Goal: Information Seeking & Learning: Learn about a topic

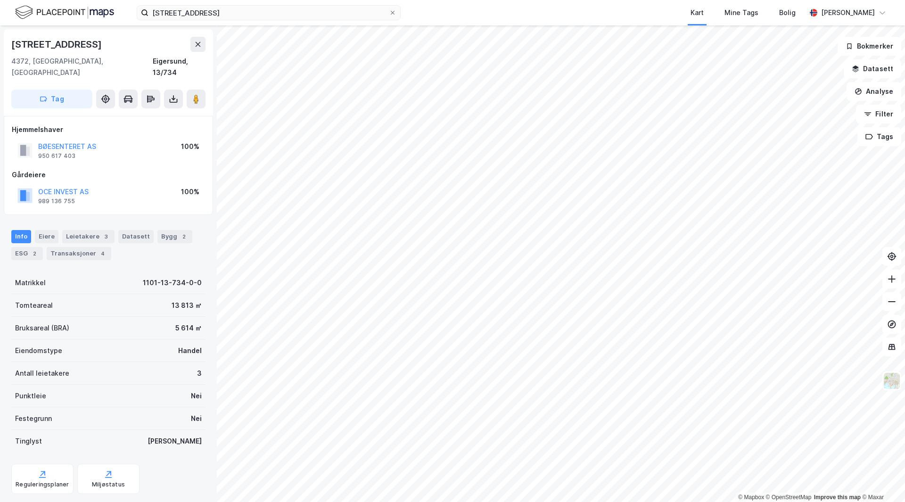
scroll to position [0, 0]
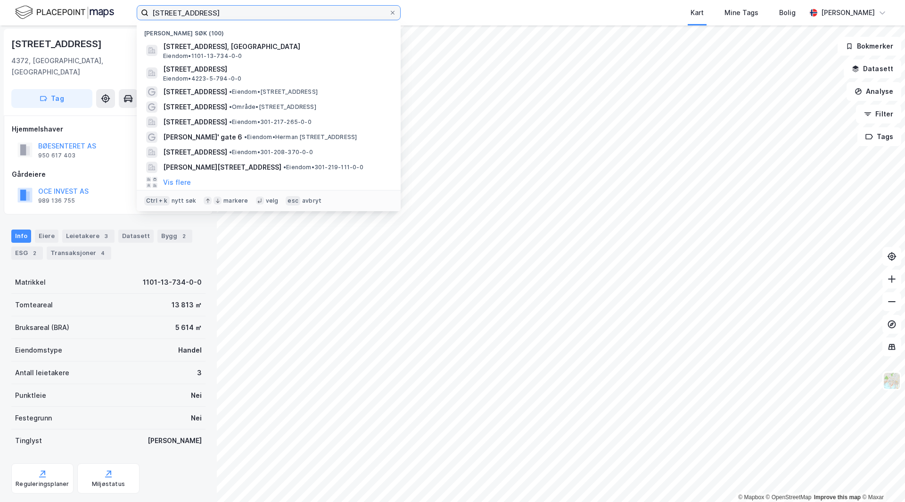
click at [222, 14] on input "[STREET_ADDRESS]" at bounding box center [268, 13] width 240 height 14
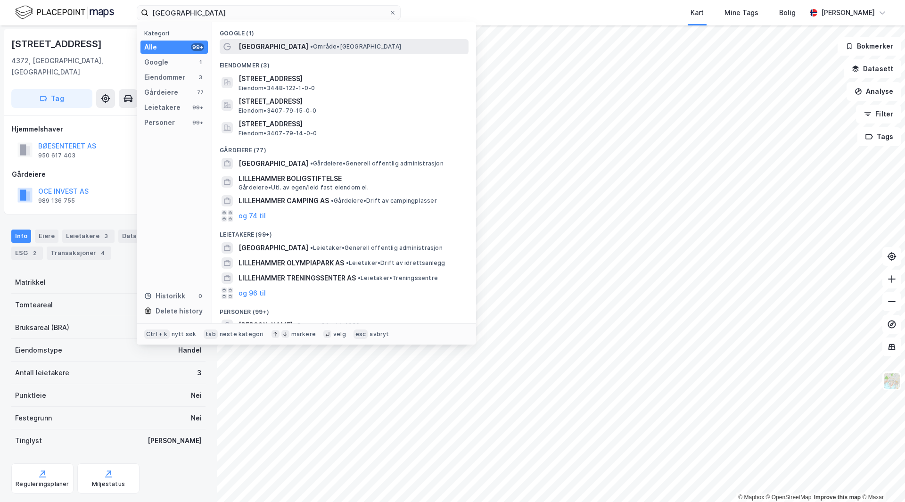
click at [317, 51] on div "[GEOGRAPHIC_DATA] • Område • [GEOGRAPHIC_DATA]" at bounding box center [352, 46] width 228 height 11
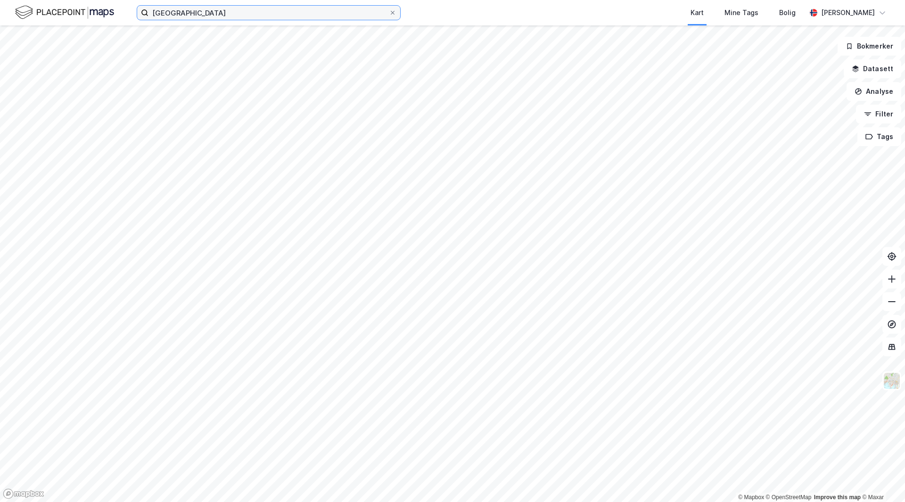
click at [209, 14] on input "[GEOGRAPHIC_DATA]" at bounding box center [268, 13] width 240 height 14
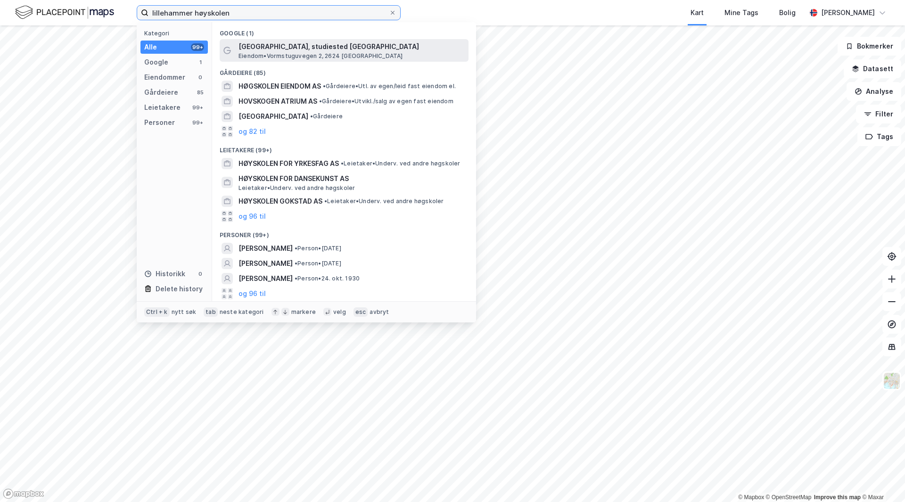
type input "lillehammer høyskolen"
click at [285, 52] on span "Eiendom • [STREET_ADDRESS]" at bounding box center [320, 56] width 164 height 8
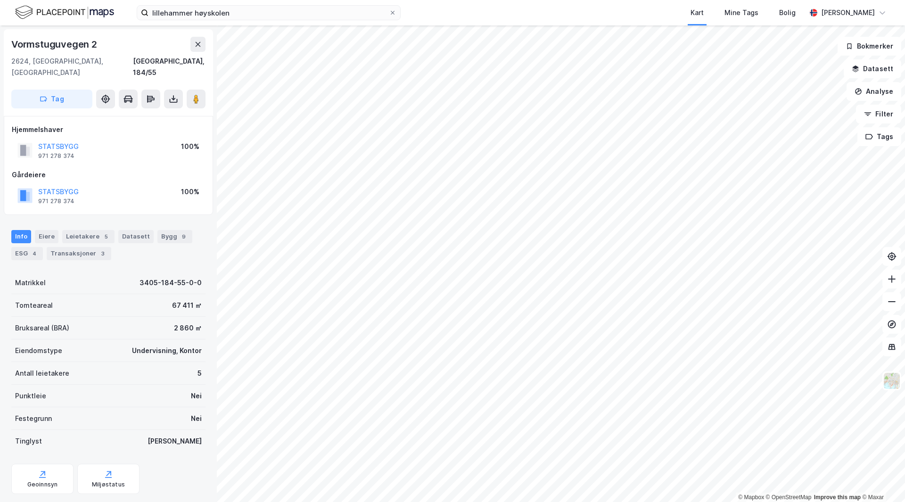
scroll to position [0, 0]
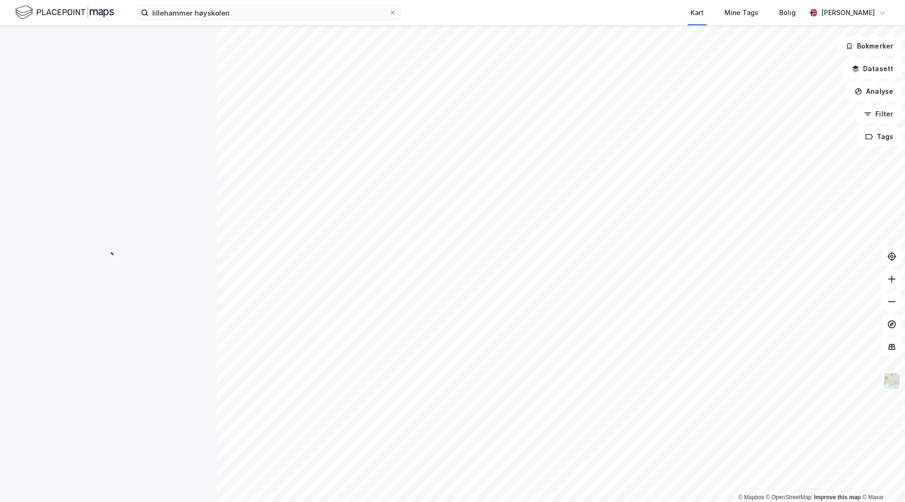
scroll to position [0, 0]
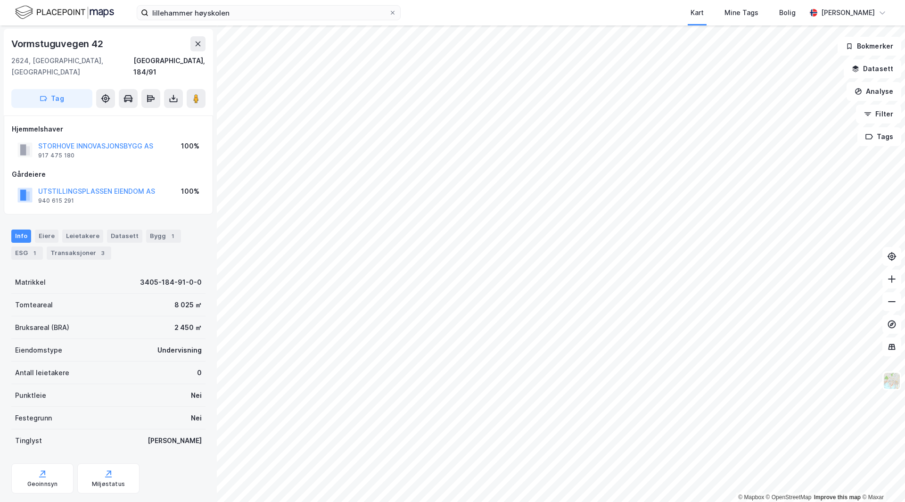
click at [74, 41] on div "Vormstuguvegen 42" at bounding box center [58, 43] width 94 height 15
copy div "Vormstuguvegen 42"
click at [36, 248] on div "1" at bounding box center [34, 252] width 9 height 9
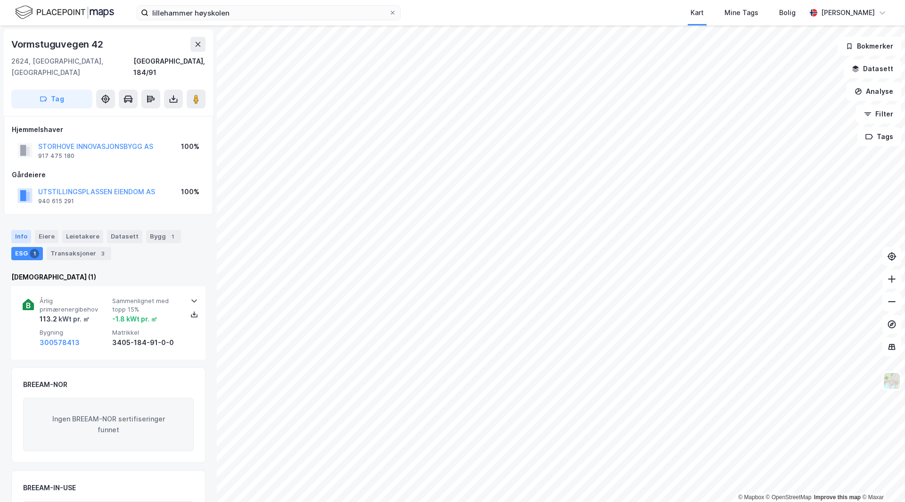
click at [28, 230] on div "Info" at bounding box center [21, 236] width 20 height 13
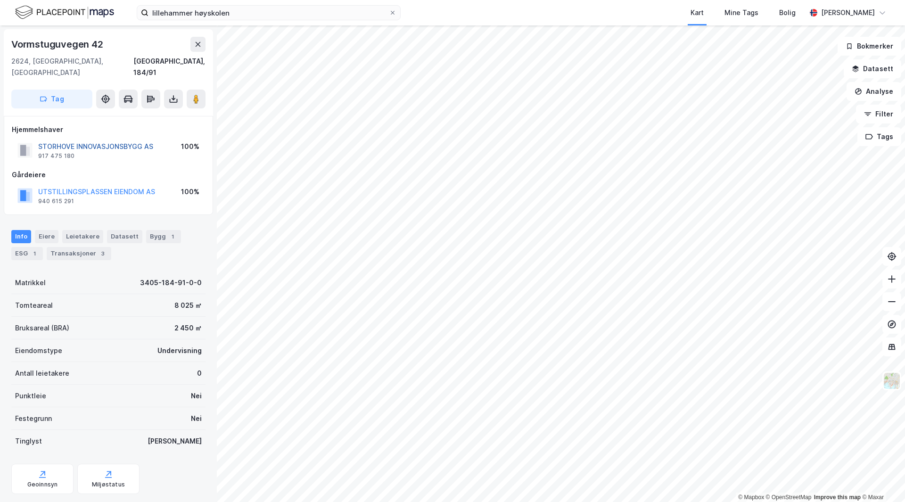
click at [0, 0] on button "STORHOVE INNOVASJONSBYGG AS" at bounding box center [0, 0] width 0 height 0
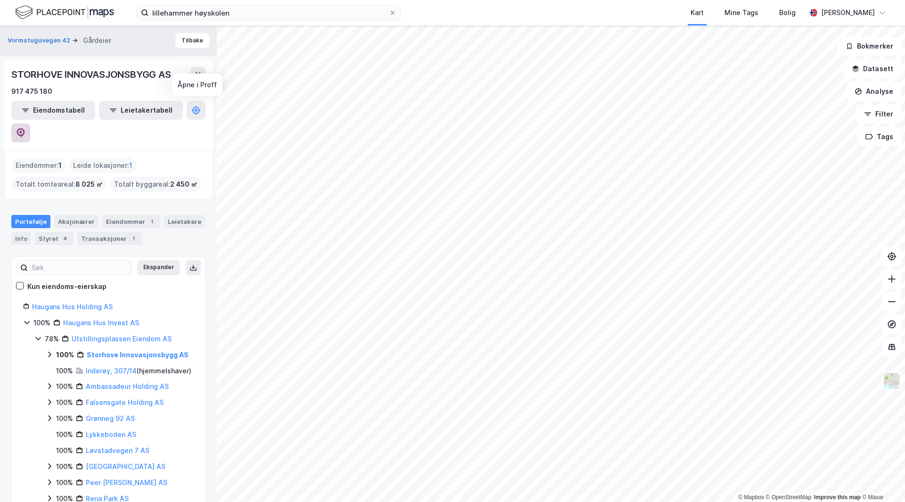
click at [25, 128] on icon at bounding box center [20, 132] width 9 height 9
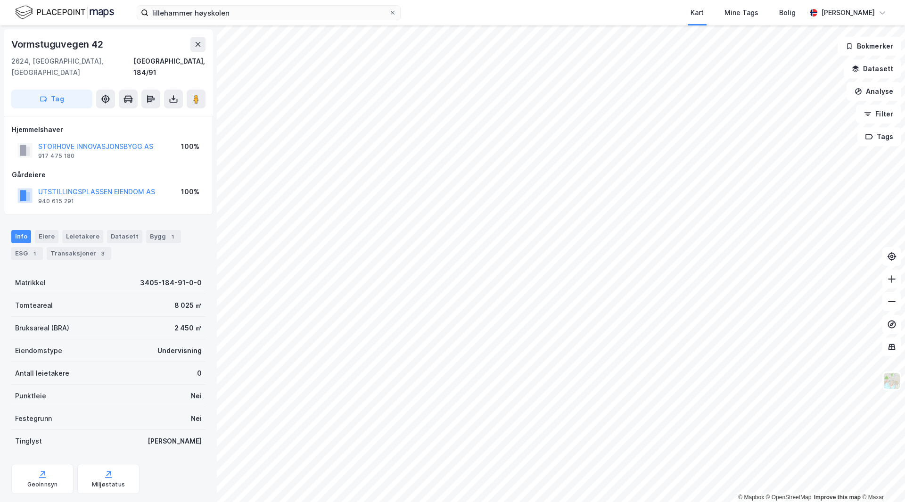
scroll to position [0, 0]
click at [141, 41] on div "Vormstuguvegen 42" at bounding box center [108, 43] width 194 height 15
